Goal: Information Seeking & Learning: Learn about a topic

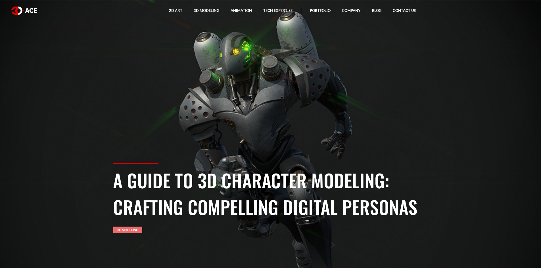
click at [132, 230] on link "3D Modeling" at bounding box center [127, 230] width 29 height 7
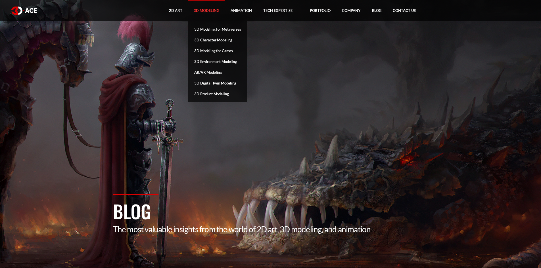
click at [206, 14] on link "3D Modeling" at bounding box center [206, 10] width 37 height 21
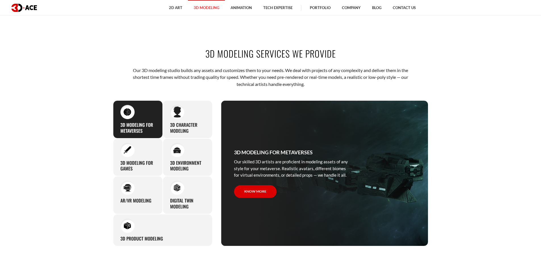
scroll to position [284, 0]
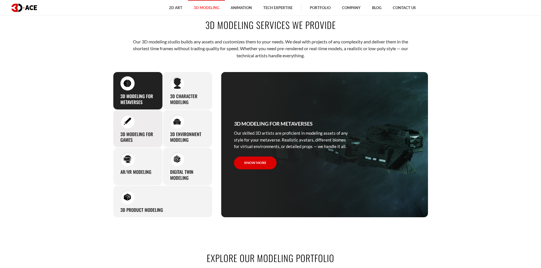
click at [138, 135] on h3 "3D modeling for games" at bounding box center [137, 137] width 35 height 12
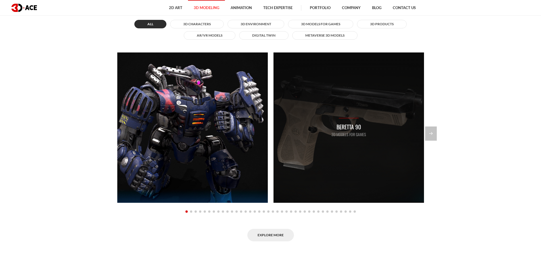
scroll to position [539, 0]
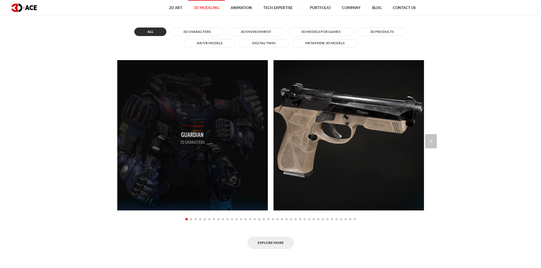
click at [206, 141] on div "Guardian 3D Characters" at bounding box center [192, 135] width 150 height 150
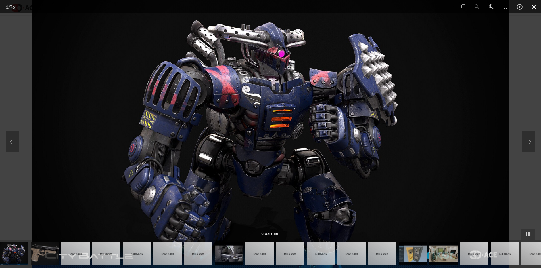
click at [533, 7] on span at bounding box center [534, 6] width 14 height 13
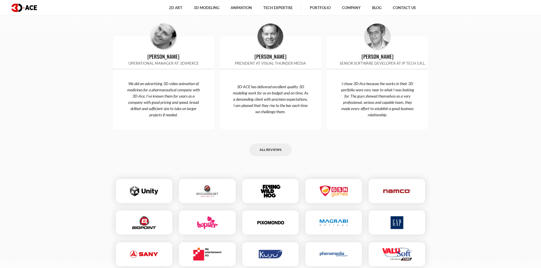
scroll to position [1391, 0]
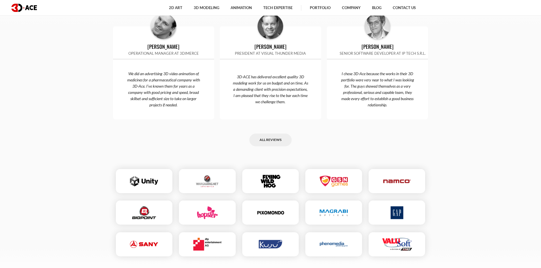
click at [147, 178] on img at bounding box center [144, 181] width 28 height 13
click at [145, 175] on img at bounding box center [144, 181] width 28 height 13
click at [135, 179] on img at bounding box center [144, 181] width 28 height 13
